Goal: Task Accomplishment & Management: Manage account settings

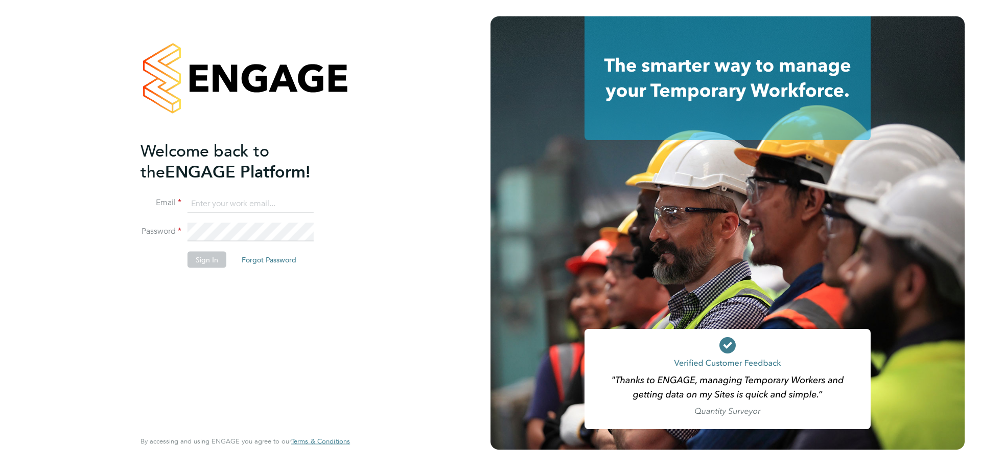
type input "kallen@uandp.co.uk"
click at [211, 258] on button "Sign In" at bounding box center [207, 259] width 39 height 16
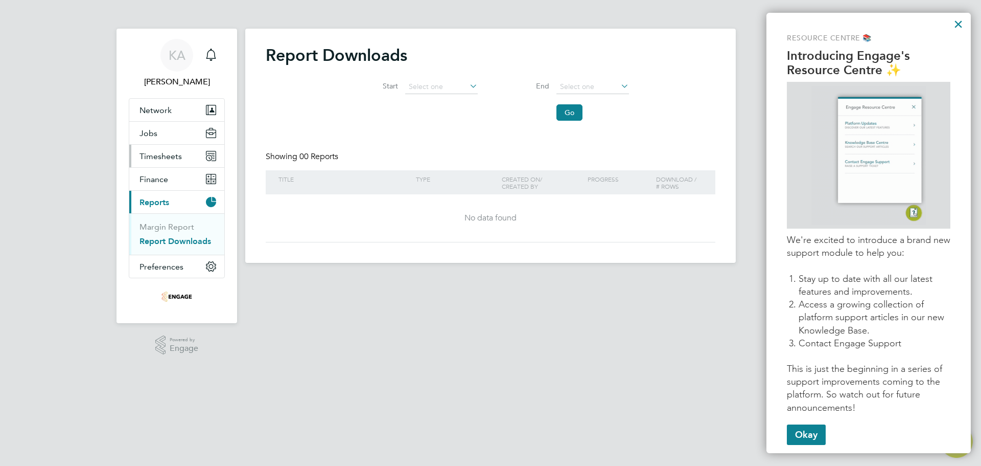
click at [192, 157] on button "Timesheets" at bounding box center [176, 156] width 95 height 22
click at [167, 185] on link "Timesheets" at bounding box center [161, 181] width 42 height 10
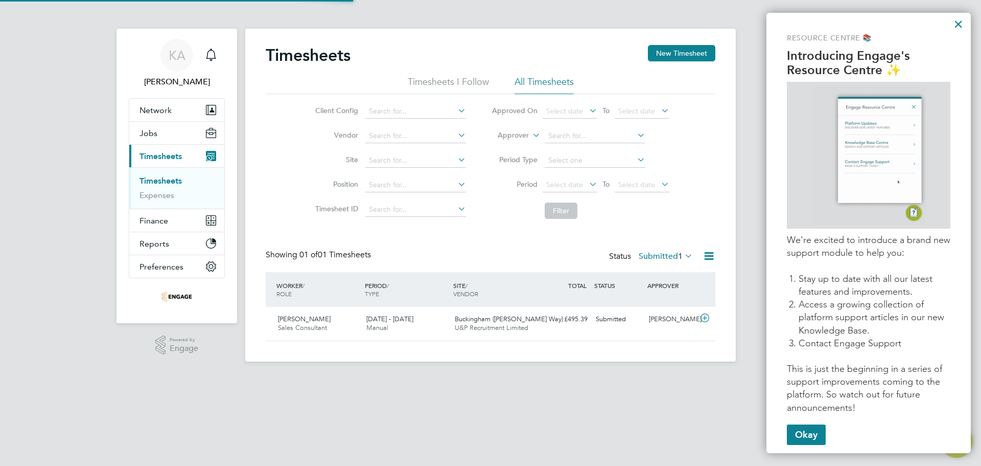
scroll to position [26, 89]
click at [646, 257] on label "Submitted 1" at bounding box center [666, 256] width 54 height 10
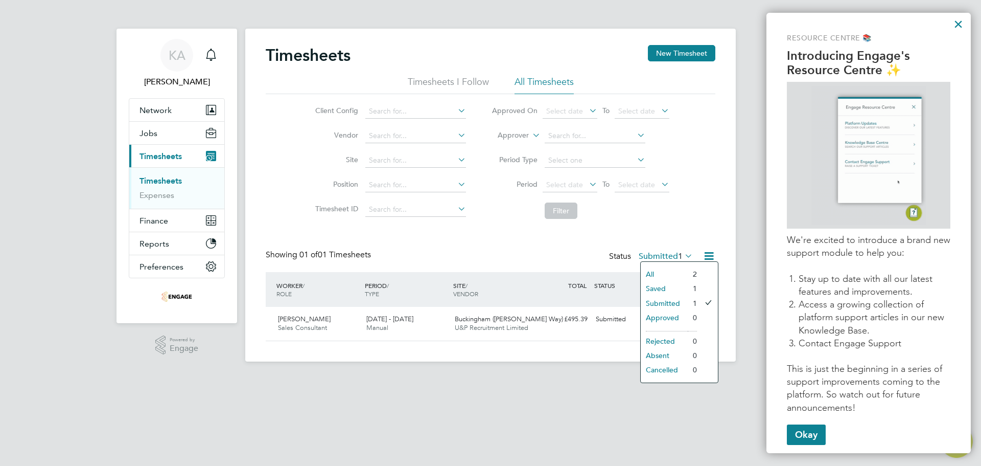
click at [667, 272] on li "All" at bounding box center [664, 274] width 47 height 14
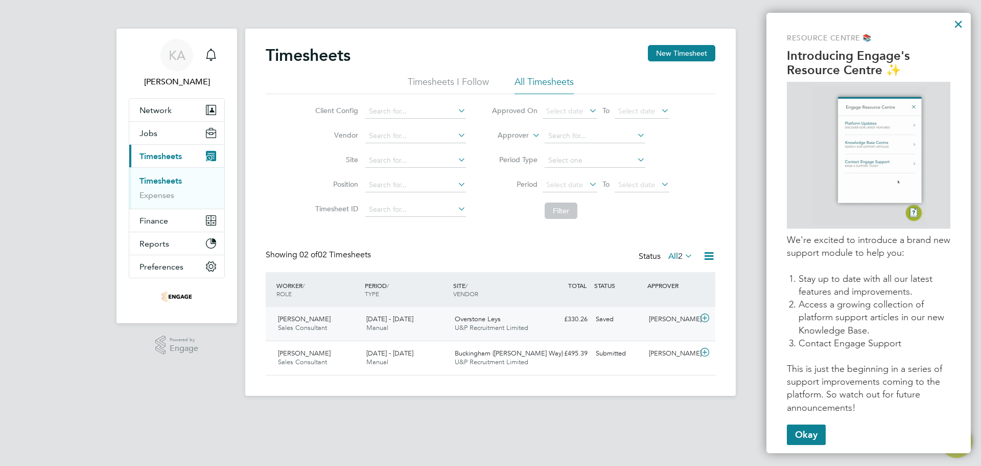
click at [522, 322] on div "Overstone Leys U&P Recruitment Limited" at bounding box center [495, 324] width 88 height 26
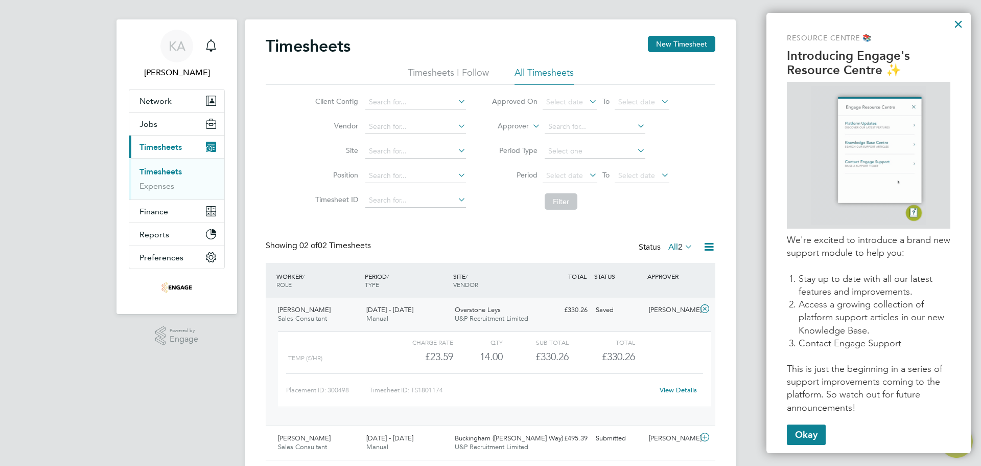
scroll to position [40, 0]
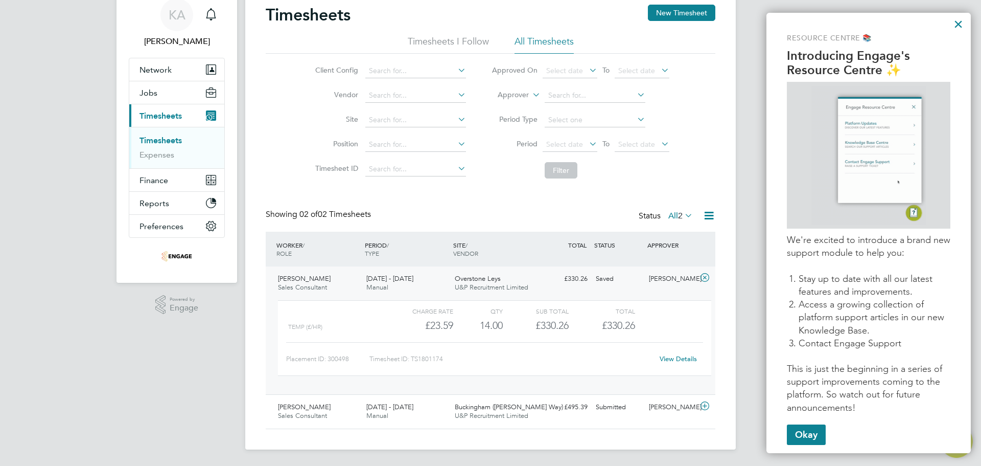
click at [680, 362] on link "View Details" at bounding box center [678, 358] width 37 height 9
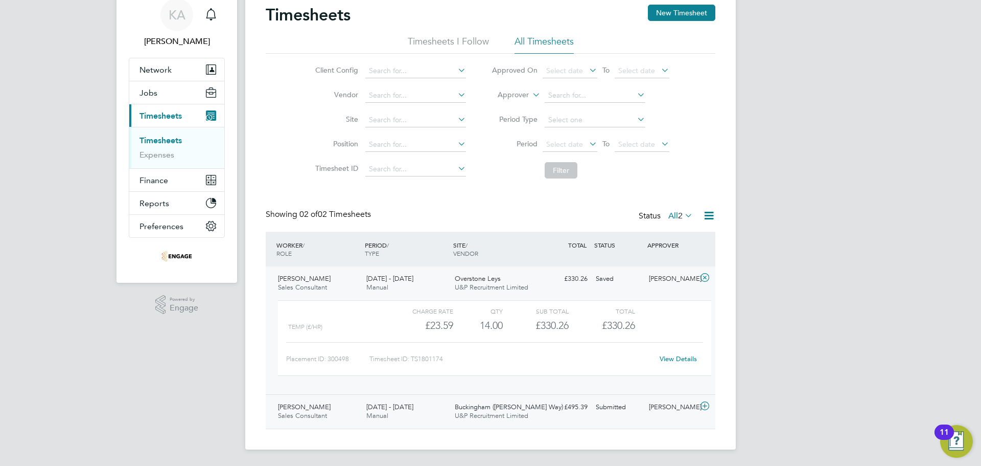
click at [667, 406] on div "Callum Haire" at bounding box center [671, 407] width 53 height 17
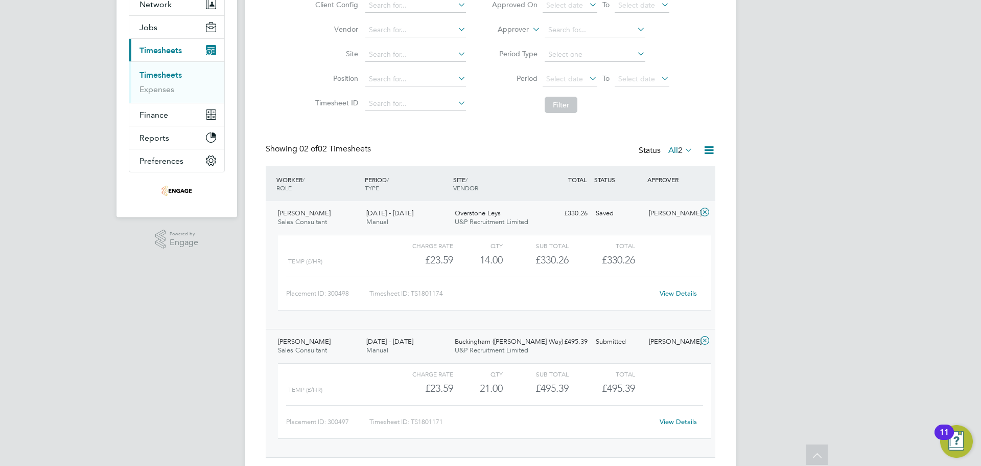
scroll to position [83, 0]
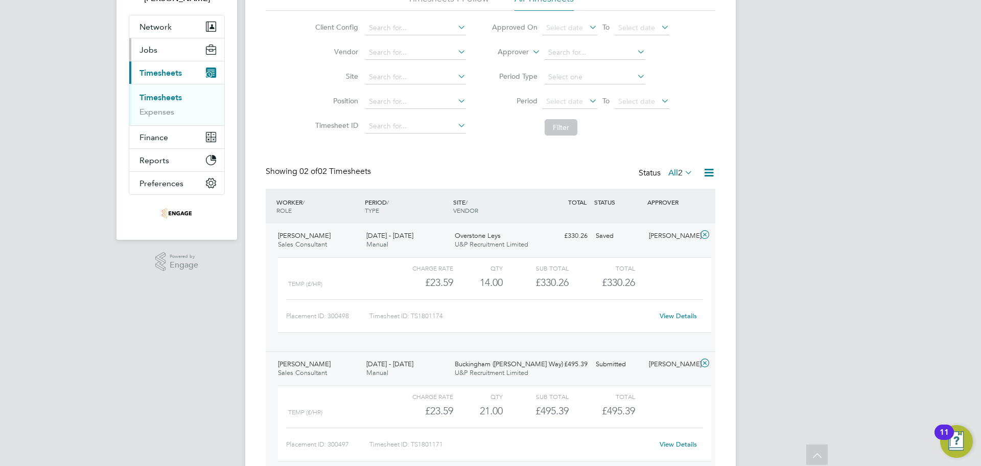
click at [146, 45] on span "Jobs" at bounding box center [149, 50] width 18 height 10
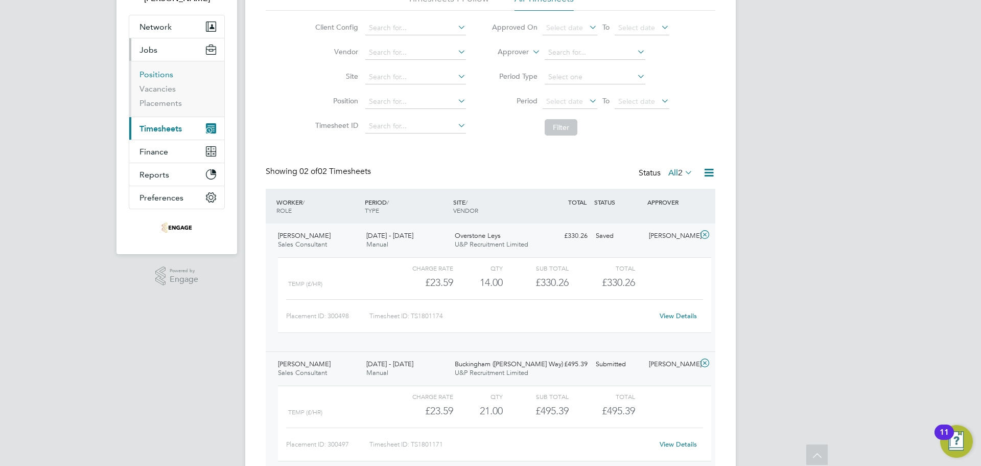
click at [155, 74] on link "Positions" at bounding box center [157, 75] width 34 height 10
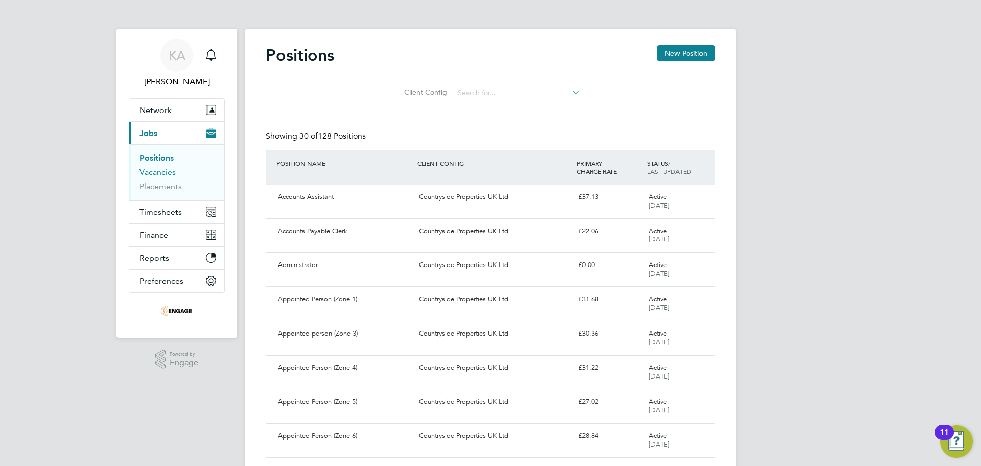
click at [168, 174] on link "Vacancies" at bounding box center [158, 172] width 36 height 10
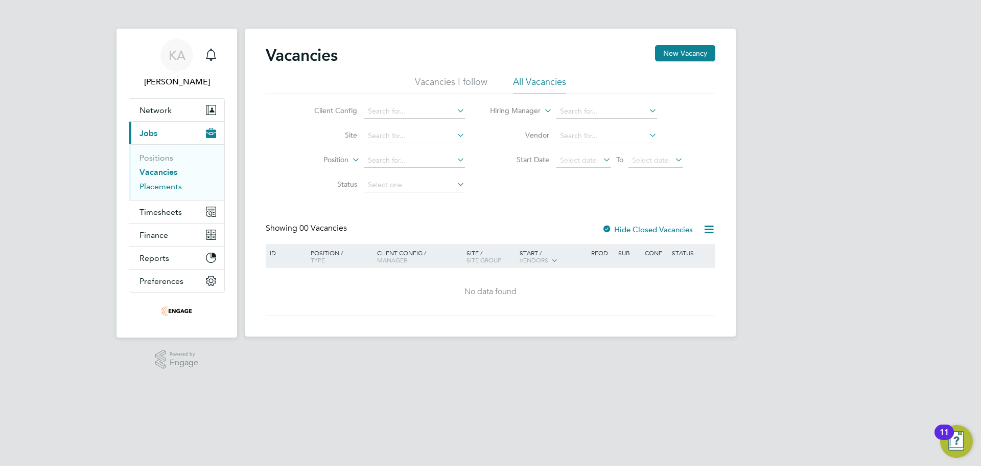
click at [167, 183] on link "Placements" at bounding box center [161, 186] width 42 height 10
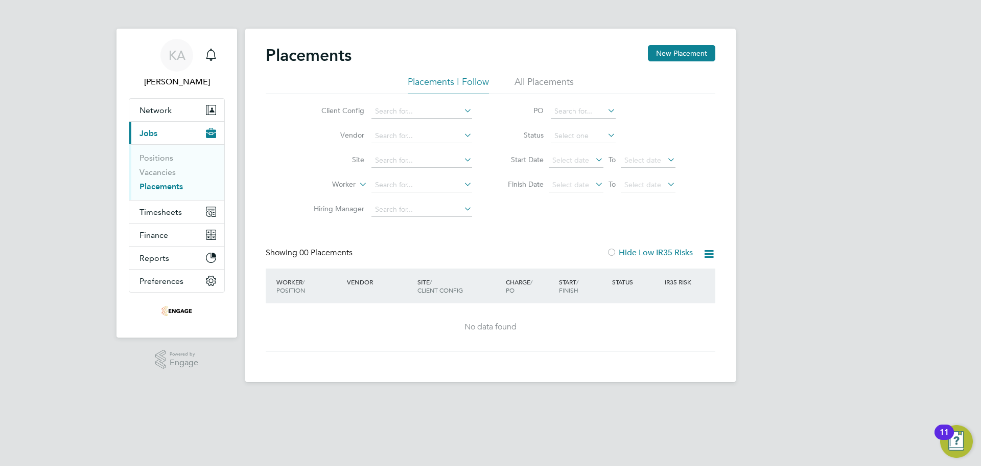
click at [553, 87] on li "All Placements" at bounding box center [544, 85] width 59 height 18
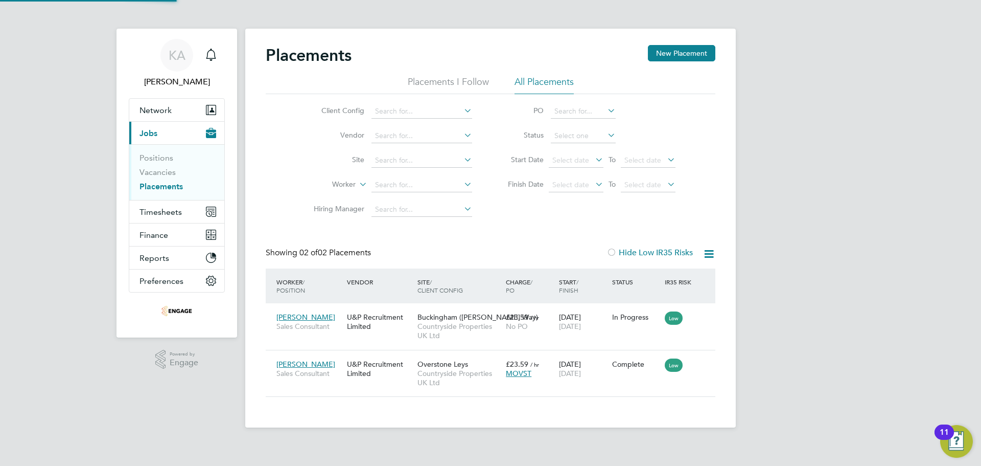
scroll to position [10, 48]
click at [548, 379] on div "£23.59 / hr MOVST" at bounding box center [529, 368] width 53 height 29
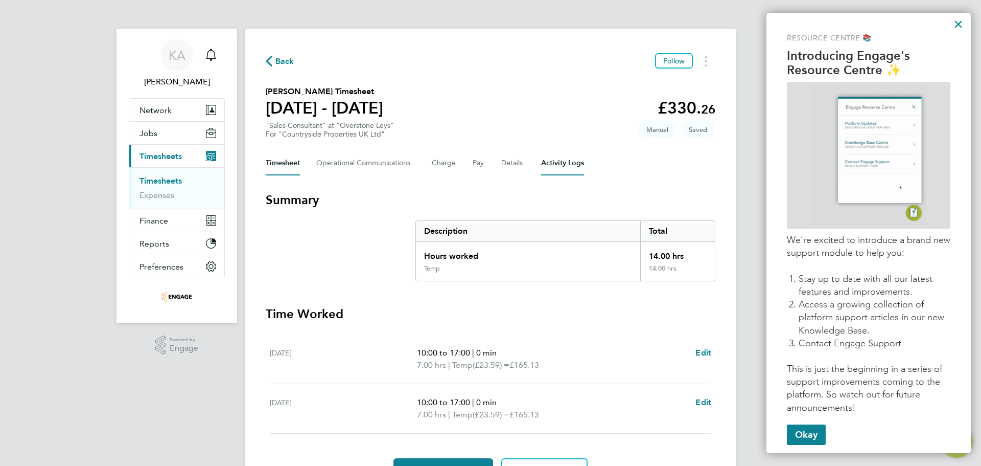
click at [550, 164] on Logs-tab "Activity Logs" at bounding box center [562, 163] width 43 height 25
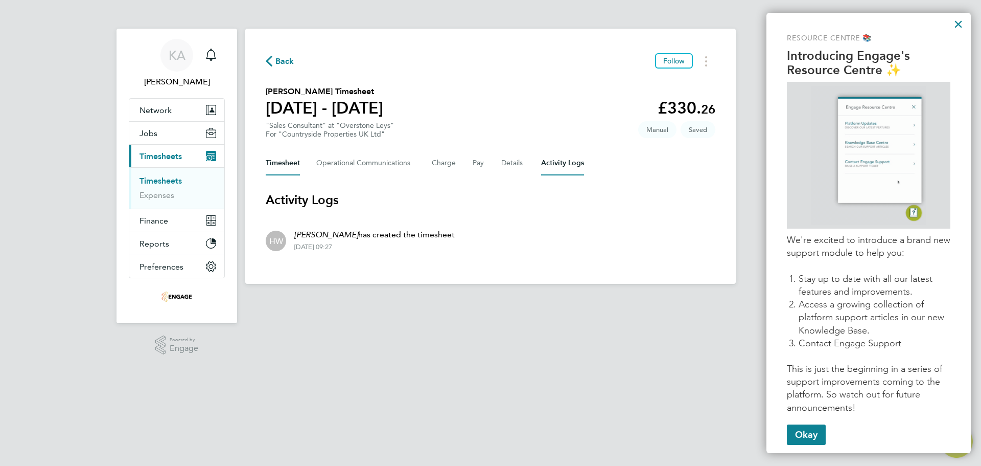
click at [282, 159] on button "Timesheet" at bounding box center [283, 163] width 34 height 25
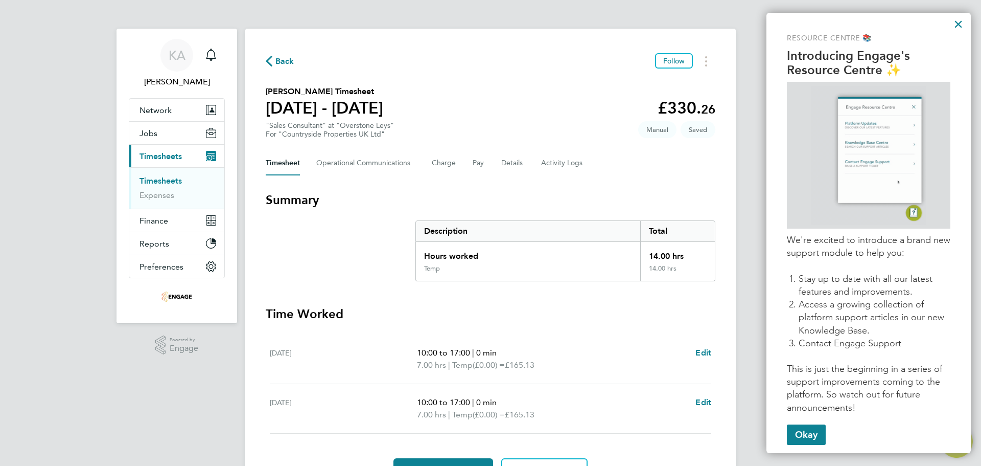
click at [280, 59] on span "Back" at bounding box center [284, 61] width 19 height 12
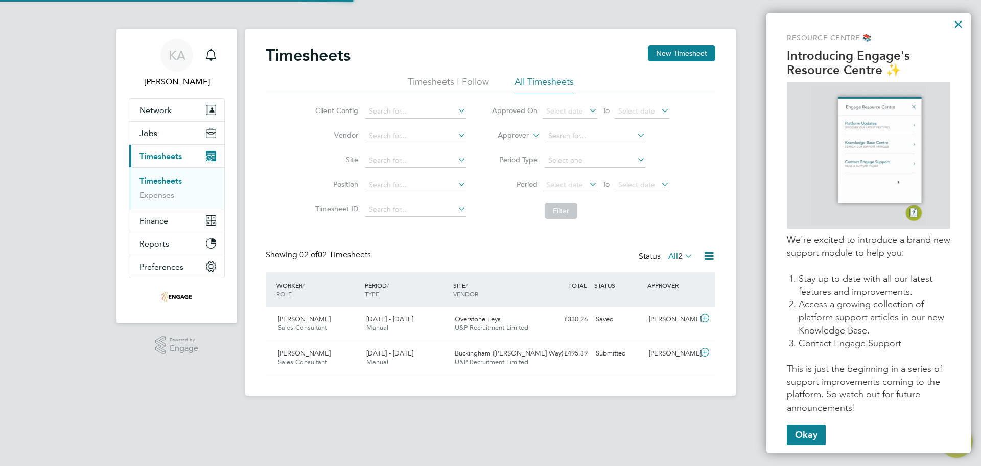
scroll to position [26, 89]
click at [687, 44] on div "Timesheets New Timesheet Timesheets I Follow All Timesheets Client Config Vendo…" at bounding box center [490, 212] width 491 height 367
click at [684, 48] on button "New Timesheet" at bounding box center [681, 53] width 67 height 16
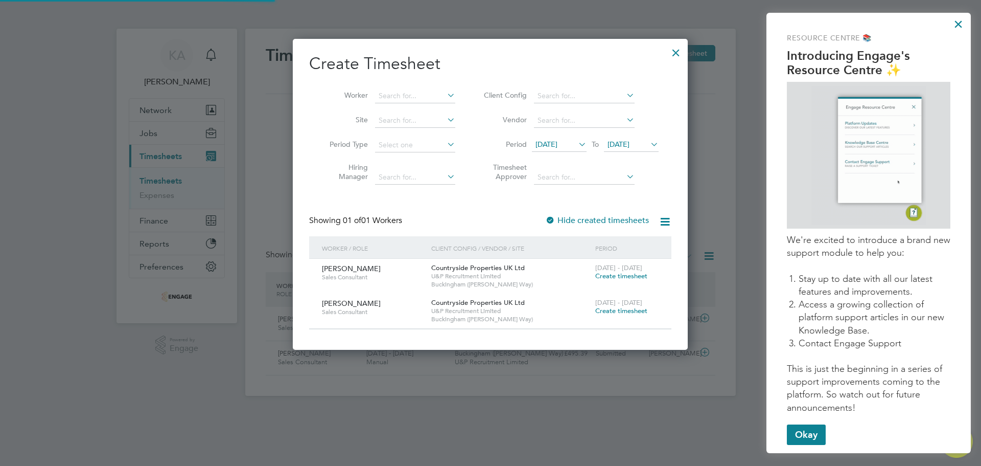
scroll to position [310, 396]
click at [425, 92] on input at bounding box center [415, 96] width 80 height 14
click at [445, 96] on icon at bounding box center [445, 95] width 0 height 14
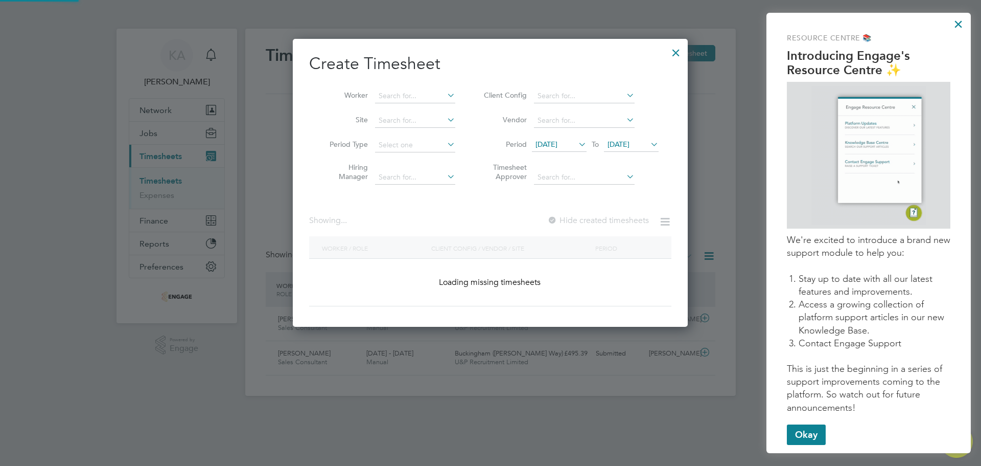
click at [445, 96] on icon at bounding box center [445, 95] width 0 height 14
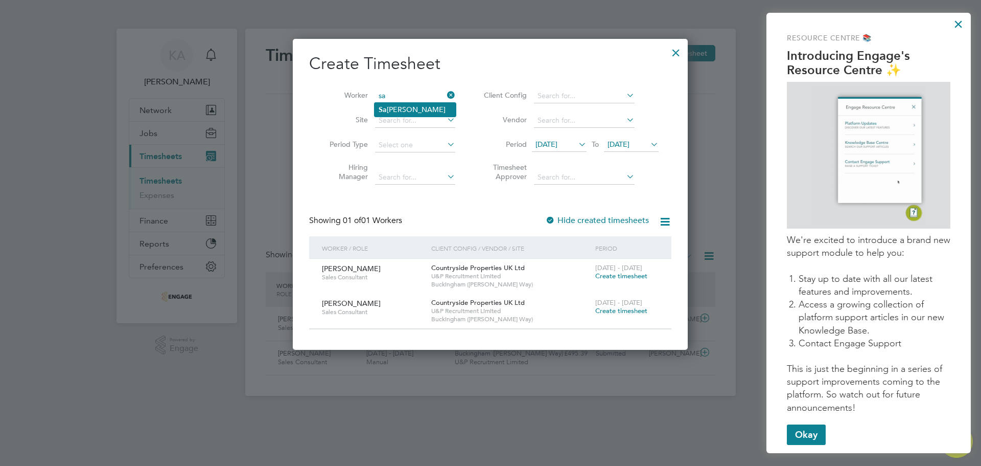
click at [428, 111] on li "Sa rah Webster" at bounding box center [415, 110] width 81 height 14
type input "[PERSON_NAME]"
click at [576, 141] on icon at bounding box center [576, 144] width 0 height 14
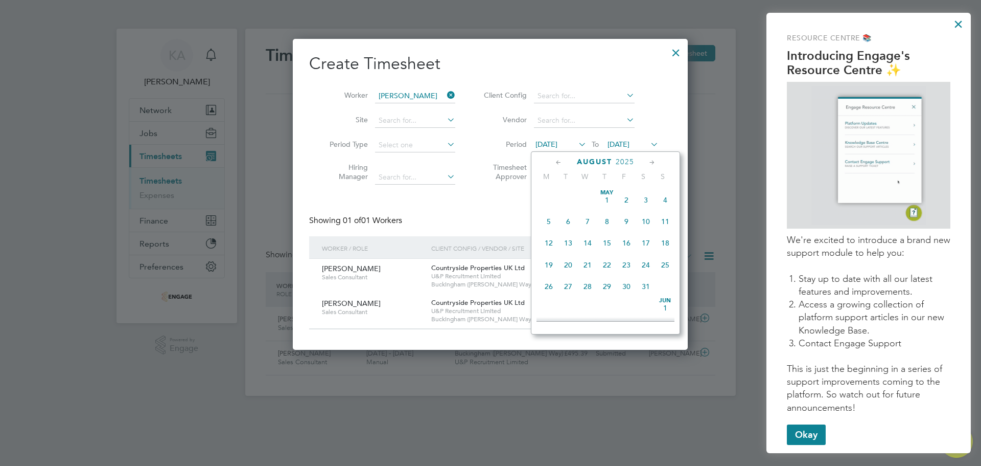
scroll to position [376, 0]
click at [560, 160] on icon at bounding box center [559, 162] width 10 height 11
click at [570, 201] on span "Jul 1" at bounding box center [568, 193] width 19 height 19
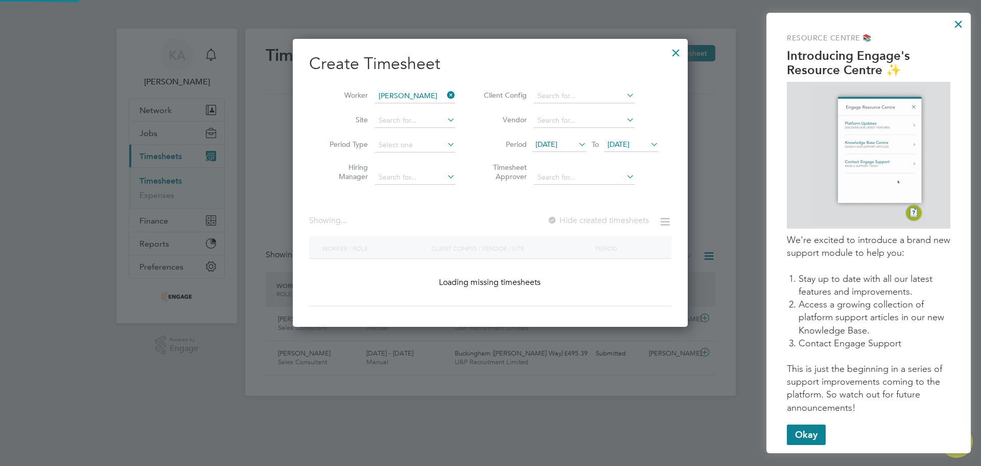
scroll to position [380, 396]
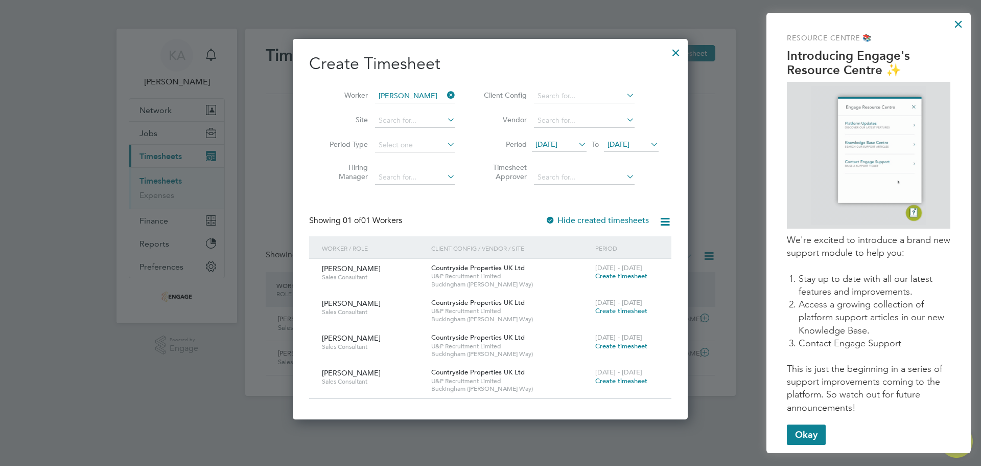
click at [648, 142] on icon at bounding box center [648, 144] width 0 height 14
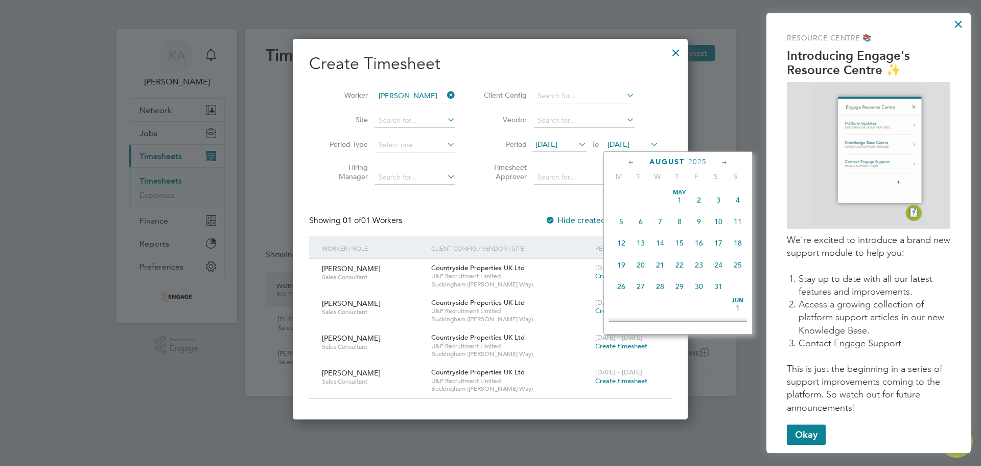
scroll to position [398, 0]
click at [743, 196] on span "17" at bounding box center [737, 189] width 19 height 19
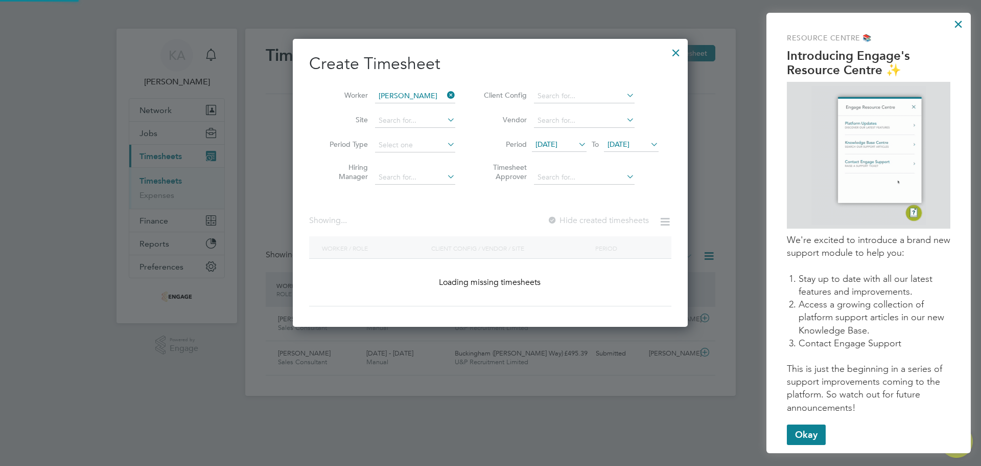
scroll to position [310, 396]
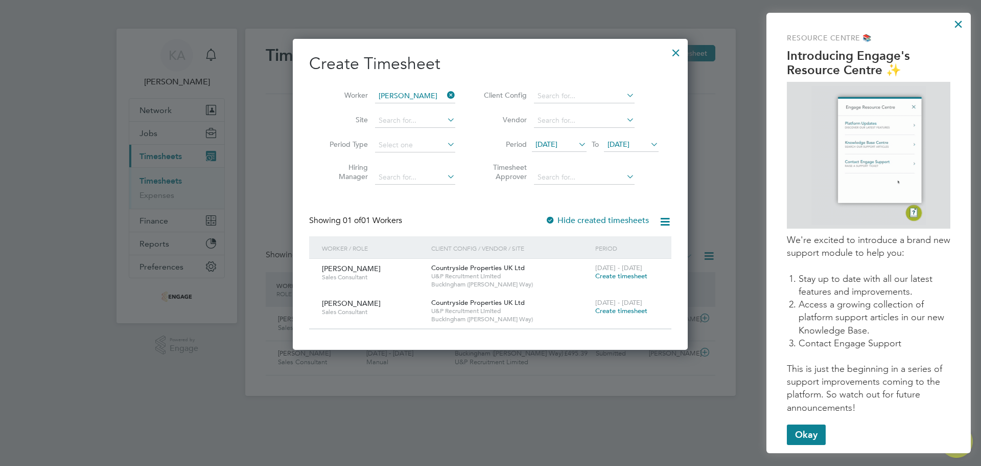
click at [497, 212] on div "Create Timesheet Worker Sarah Webster Site Period Type Hiring Manager Client Co…" at bounding box center [490, 191] width 362 height 276
click at [660, 216] on icon at bounding box center [665, 221] width 13 height 13
click at [501, 197] on div "Create Timesheet Worker Sarah Webster Site Period Type Hiring Manager Client Co…" at bounding box center [490, 191] width 362 height 276
click at [675, 55] on div at bounding box center [676, 50] width 18 height 18
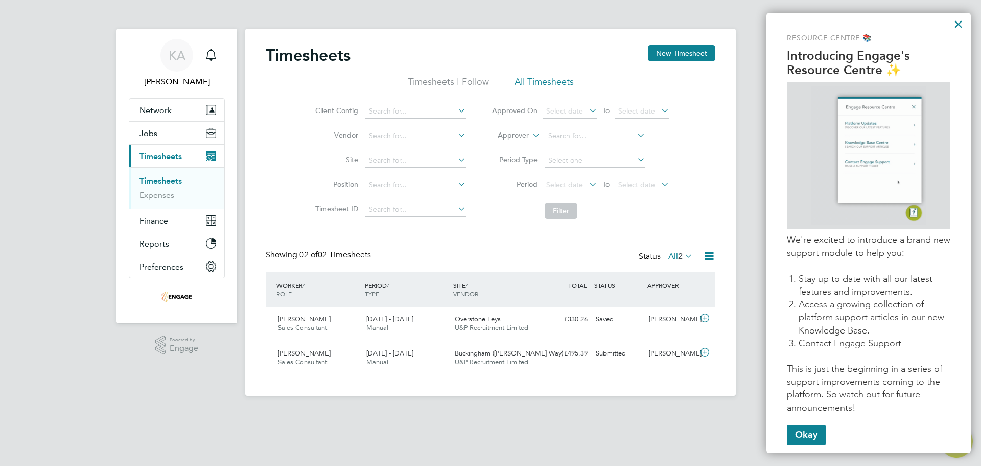
scroll to position [26, 89]
click at [168, 180] on link "Timesheets" at bounding box center [161, 181] width 42 height 10
click at [682, 252] on span "2" at bounding box center [680, 256] width 5 height 10
click at [488, 412] on html "KA Kaci Allen Notifications Applications: Network Team Members Businesses Sites…" at bounding box center [490, 206] width 981 height 412
click at [554, 322] on div "£330.26 Saved" at bounding box center [565, 319] width 53 height 17
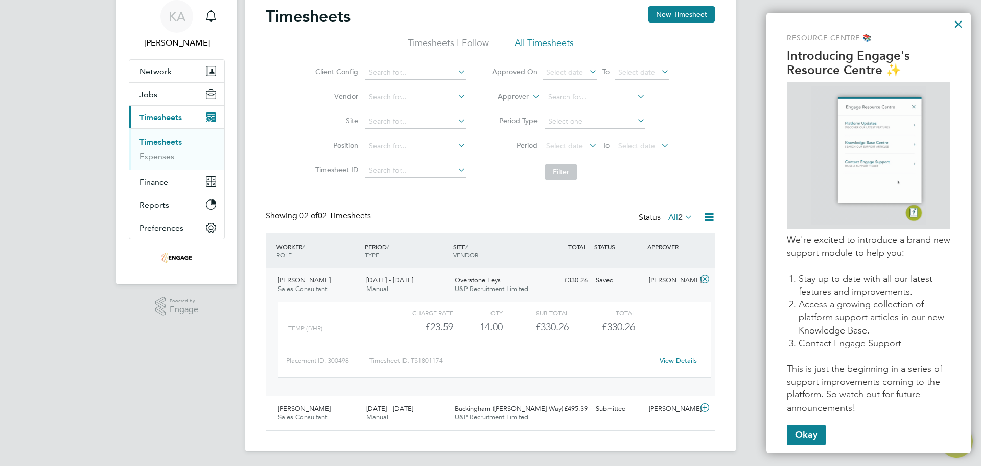
scroll to position [40, 0]
click at [539, 418] on div "Sarah Webster Sales Consultant 28 Jul - 3 Aug 2025 28 Jul - 3 Aug 2025 Manual B…" at bounding box center [491, 411] width 450 height 34
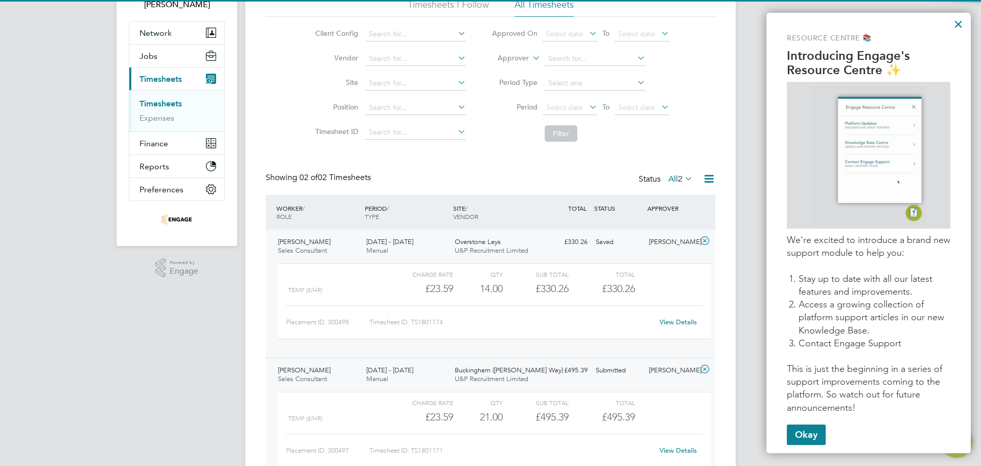
scroll to position [134, 0]
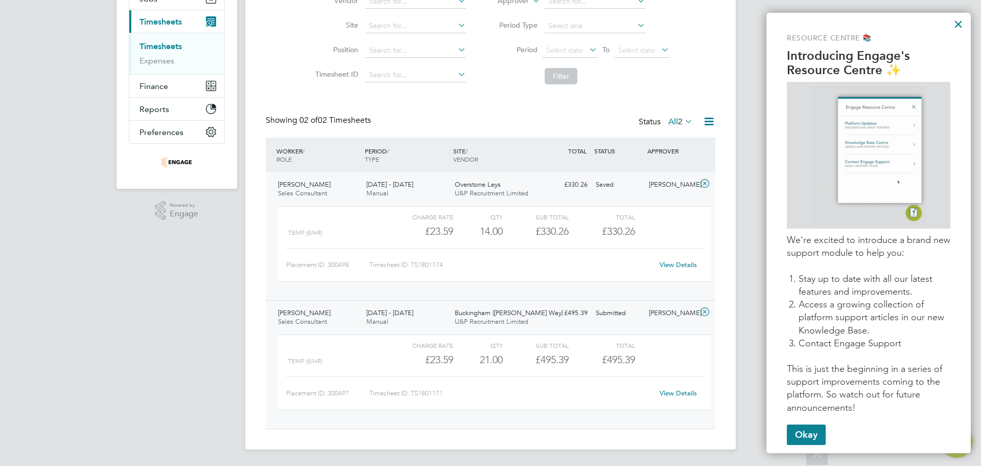
click at [675, 265] on link "View Details" at bounding box center [678, 264] width 37 height 9
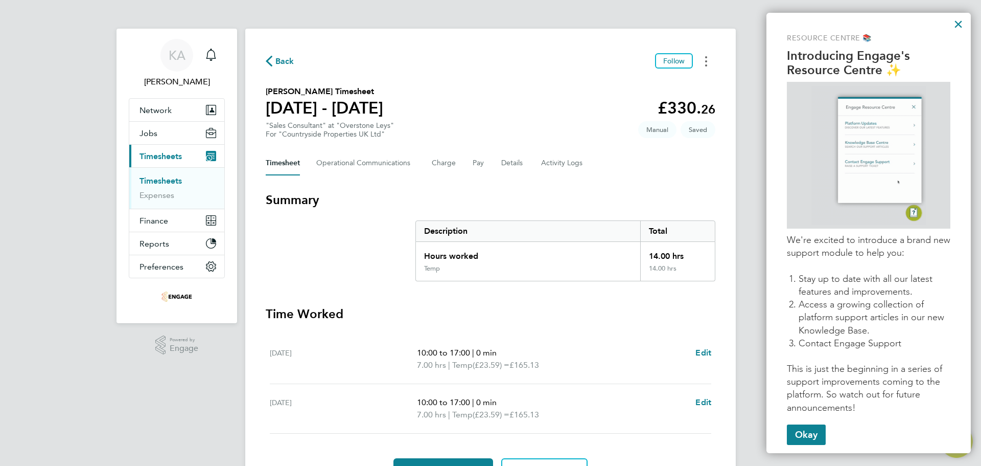
click at [713, 63] on button "Timesheets Menu" at bounding box center [706, 61] width 18 height 16
click at [530, 186] on div "Back Follow [PERSON_NAME] as absent Download timesheet [PERSON_NAME] Timesheet …" at bounding box center [490, 268] width 491 height 478
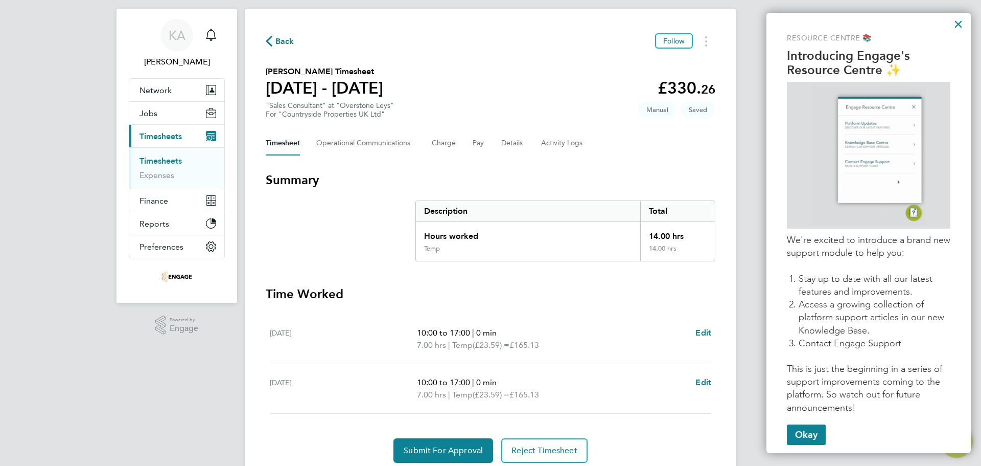
scroll to position [58, 0]
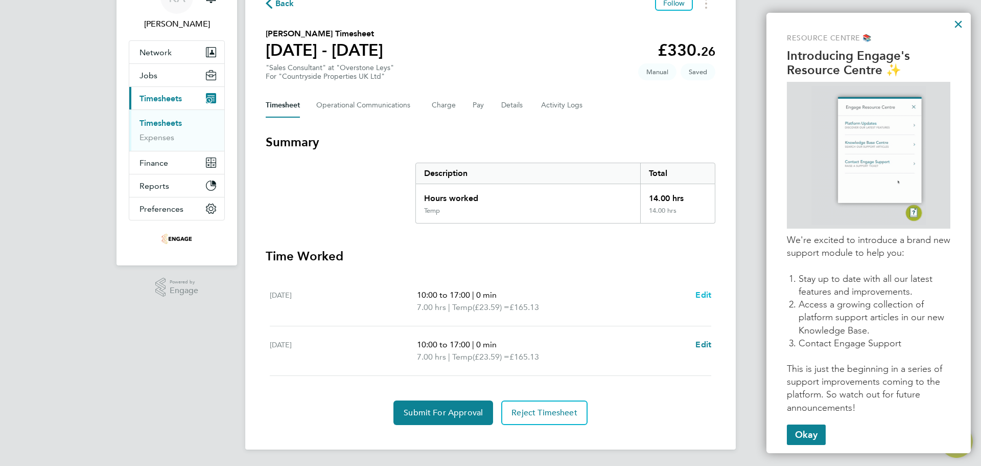
click at [701, 298] on span "Edit" at bounding box center [704, 295] width 16 height 10
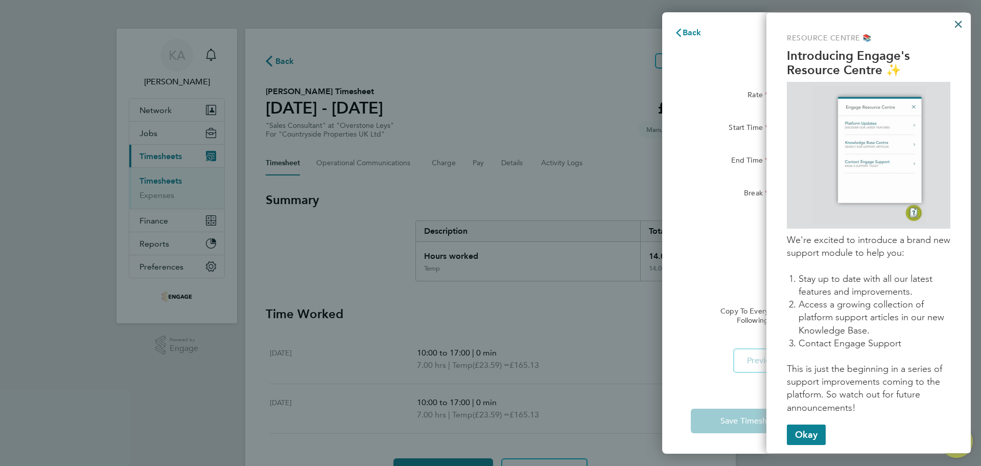
click at [956, 27] on button "×" at bounding box center [959, 24] width 10 height 16
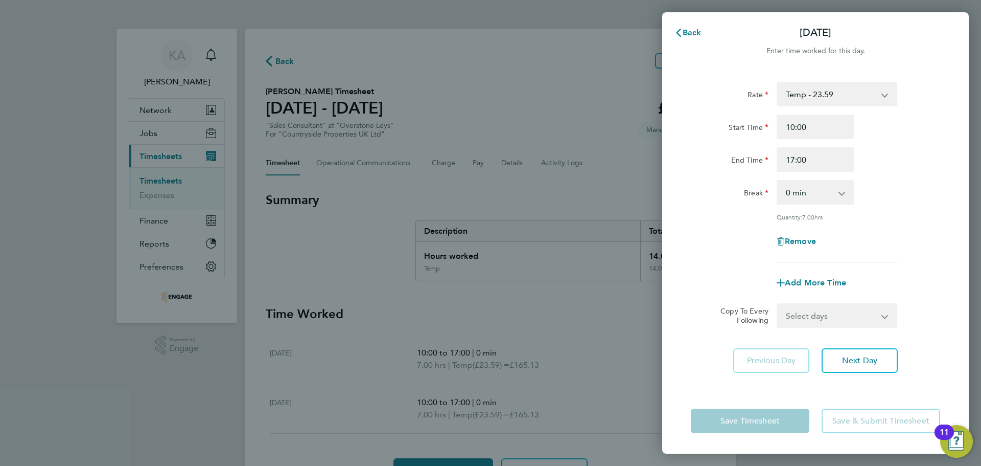
click at [529, 283] on div "Back Sat 19 Jul Enter time worked for this day. Rate Temp - 23.59 Milage - 0.48…" at bounding box center [490, 233] width 981 height 466
click at [689, 30] on span "Back" at bounding box center [692, 33] width 19 height 10
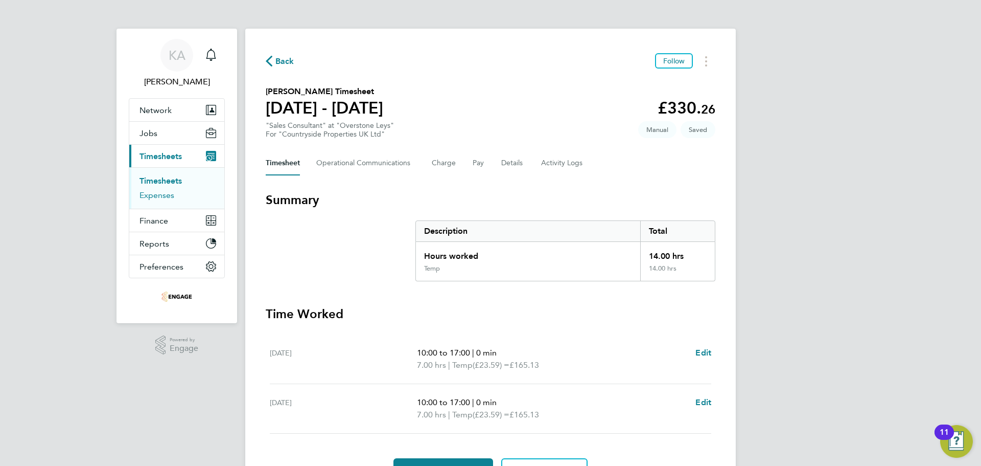
click at [165, 197] on link "Expenses" at bounding box center [157, 195] width 35 height 10
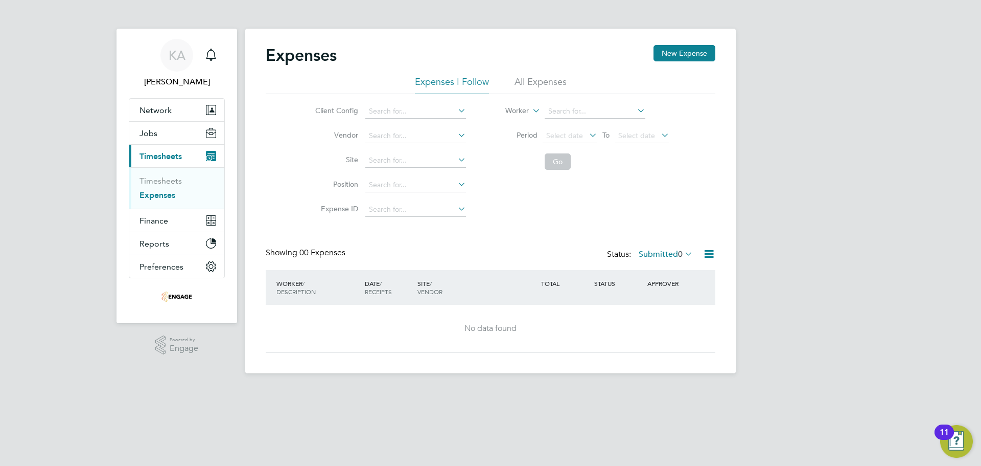
click at [534, 77] on li "All Expenses" at bounding box center [541, 85] width 52 height 18
click at [667, 253] on label "Submitted 0" at bounding box center [666, 254] width 54 height 10
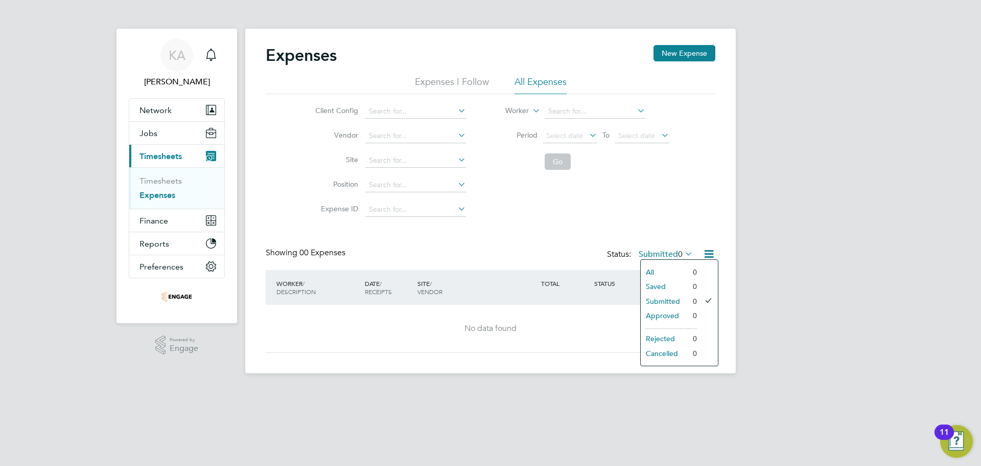
click at [663, 270] on li "All" at bounding box center [664, 272] width 47 height 14
